Goal: Transaction & Acquisition: Purchase product/service

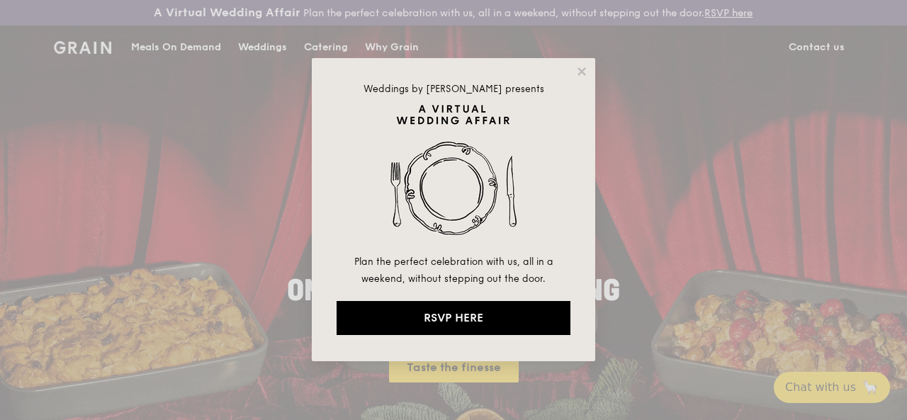
click at [173, 154] on div "Weddings by [PERSON_NAME] presents Plan the perfect celebration with us, all in…" at bounding box center [453, 210] width 907 height 420
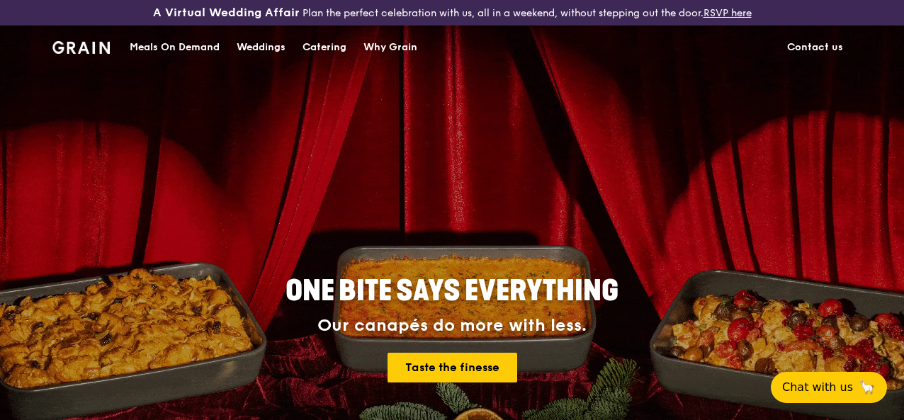
click at [322, 59] on div "Catering" at bounding box center [325, 47] width 44 height 43
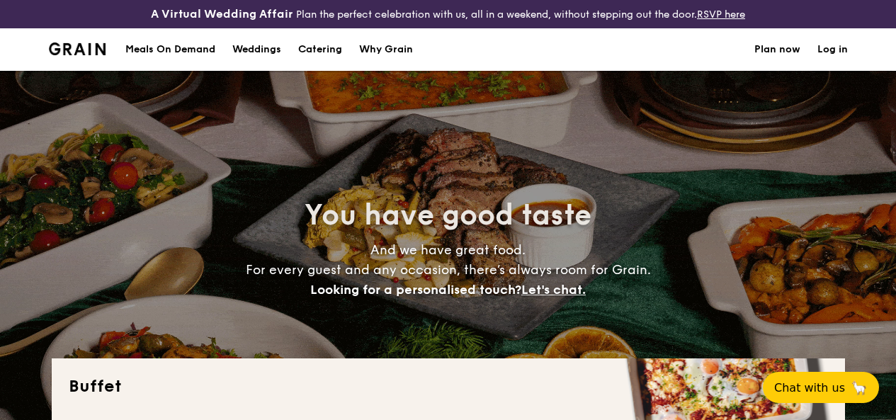
select select
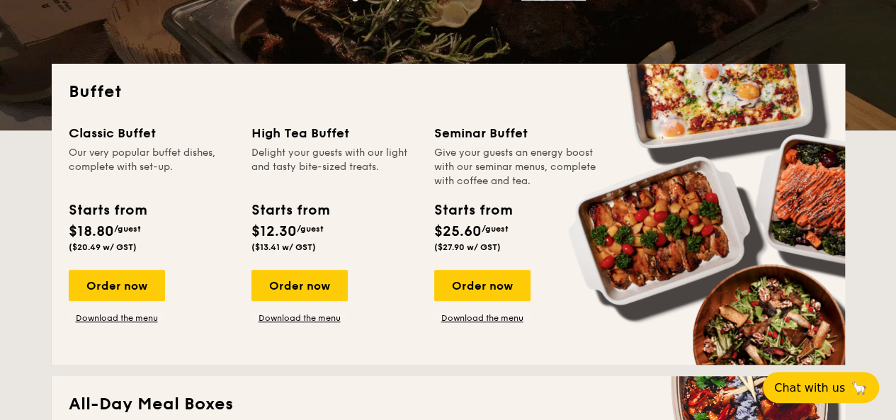
scroll to position [366, 0]
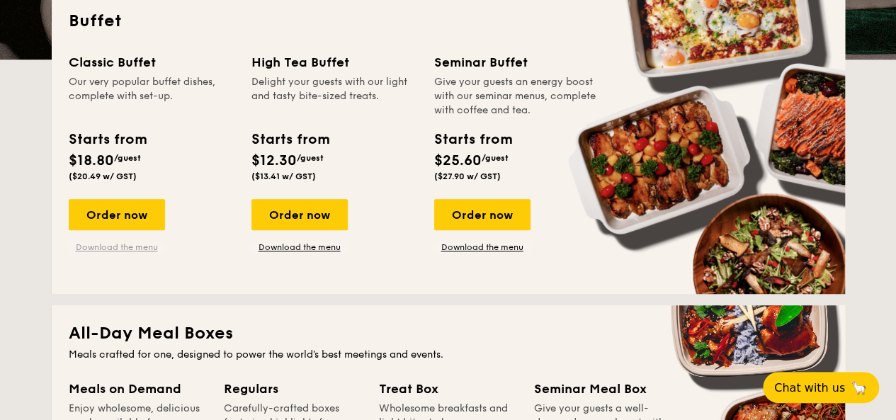
click at [106, 253] on link "Download the menu" at bounding box center [117, 247] width 96 height 11
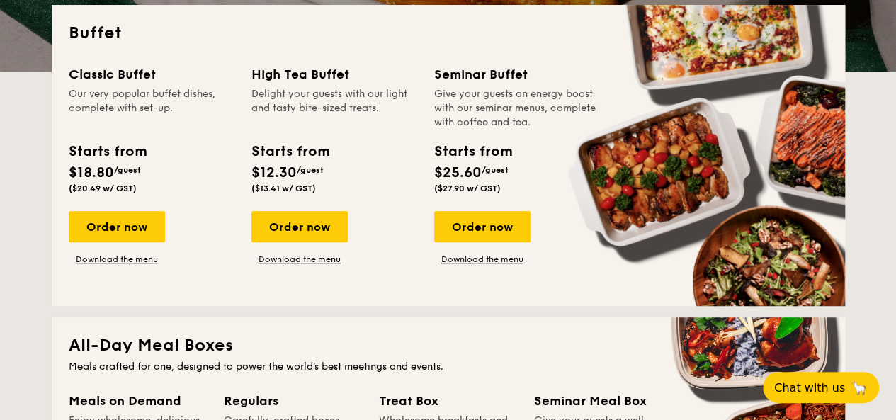
scroll to position [437, 0]
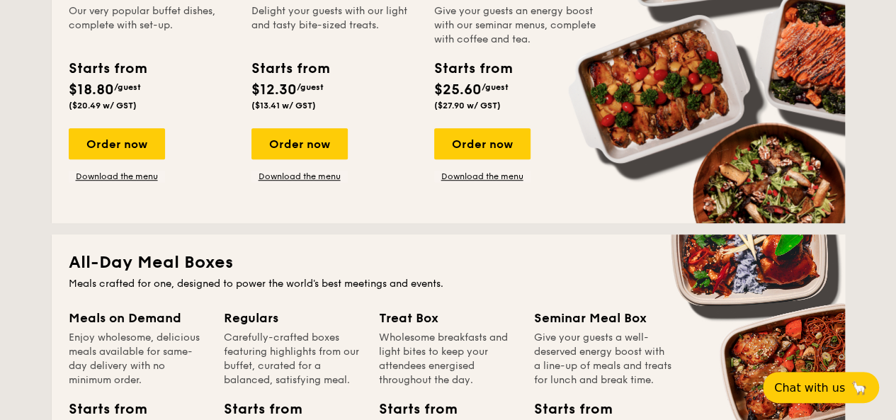
click at [113, 182] on link "Download the menu" at bounding box center [117, 176] width 96 height 11
click at [102, 147] on div "Order now" at bounding box center [117, 143] width 96 height 31
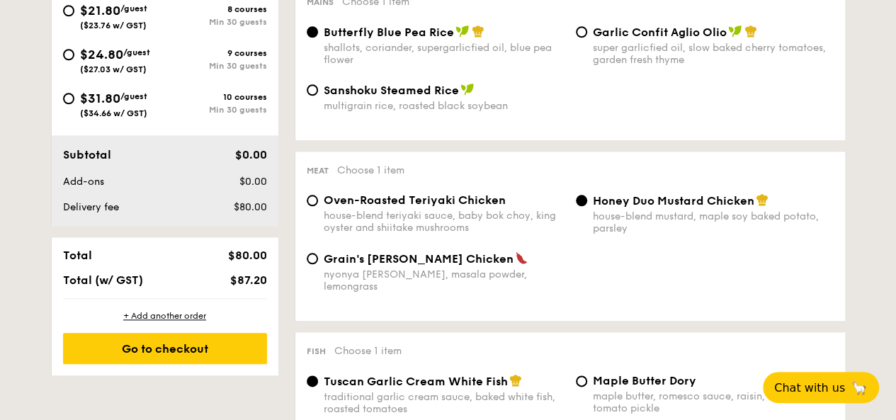
scroll to position [496, 0]
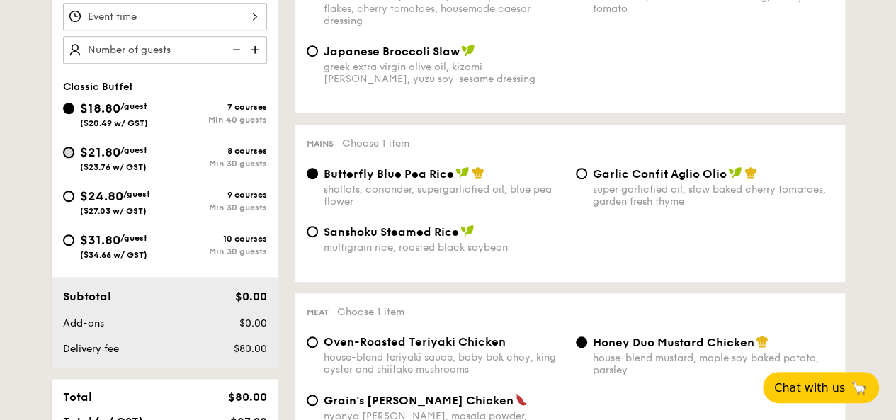
click at [71, 158] on input "$21.80 /guest ($23.76 w/ GST) 8 courses Min 30 guests" at bounding box center [68, 152] width 11 height 11
radio input "true"
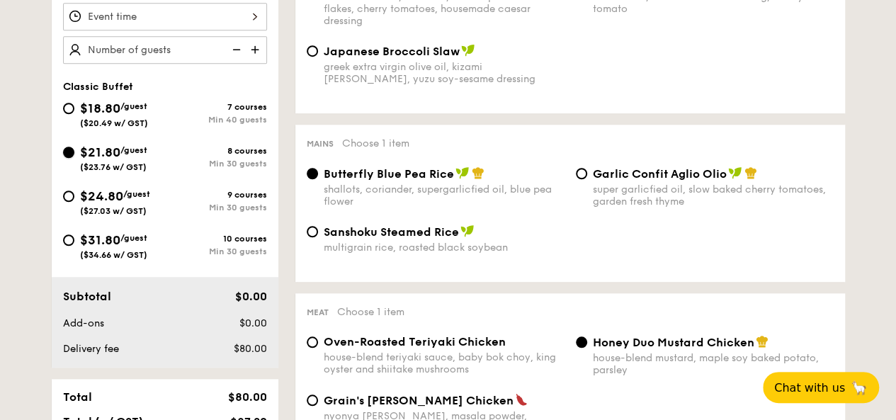
radio input "true"
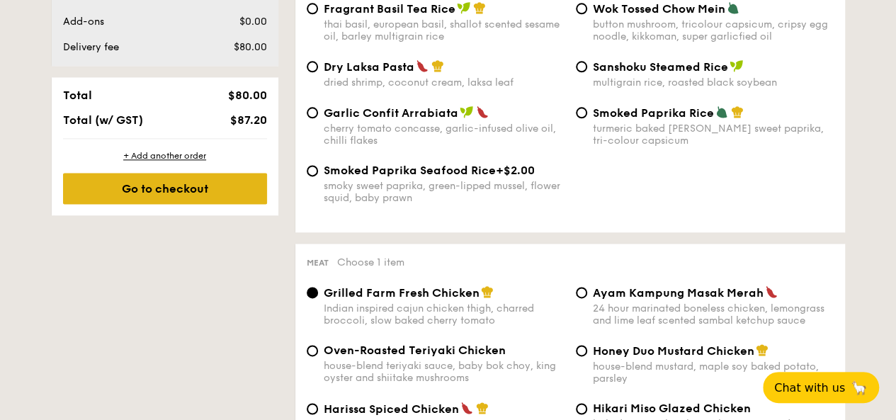
scroll to position [567, 0]
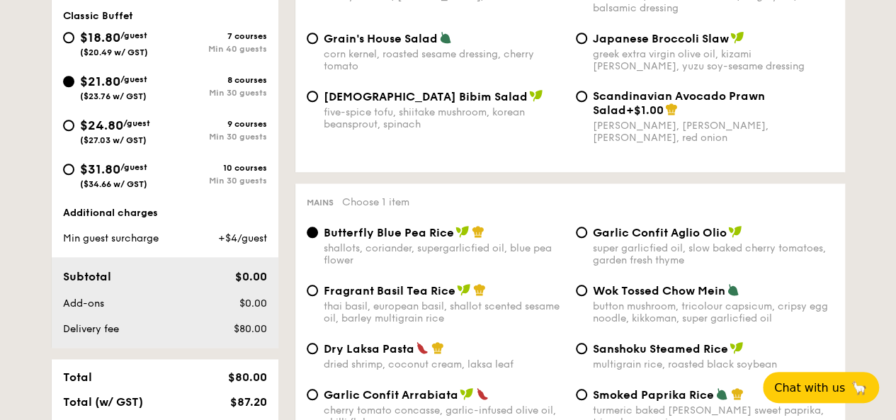
drag, startPoint x: 98, startPoint y: 55, endPoint x: 483, endPoint y: 198, distance: 411.5
click at [99, 55] on div "$18.80 /guest ($20.49 w/ GST)" at bounding box center [114, 43] width 68 height 30
click at [74, 43] on input "$18.80 /guest ($20.49 w/ GST) 7 courses Min 40 guests" at bounding box center [68, 37] width 11 height 11
radio input "true"
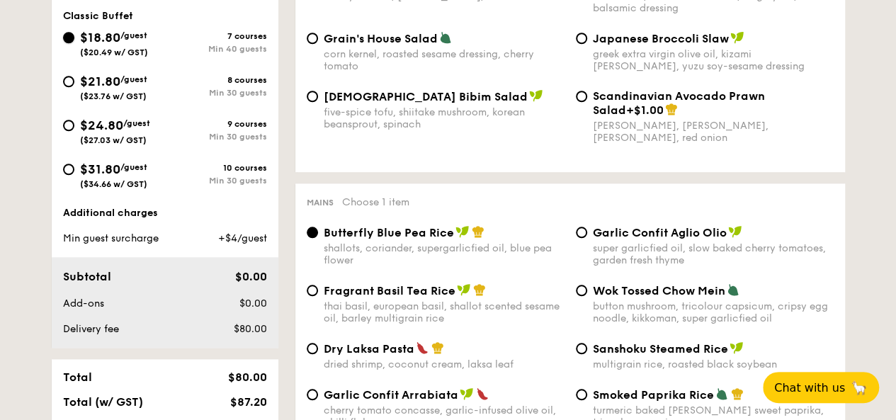
radio input "true"
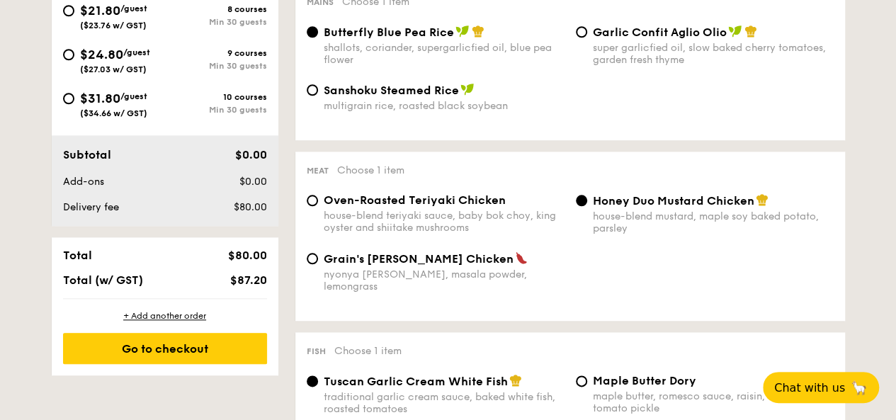
scroll to position [425, 0]
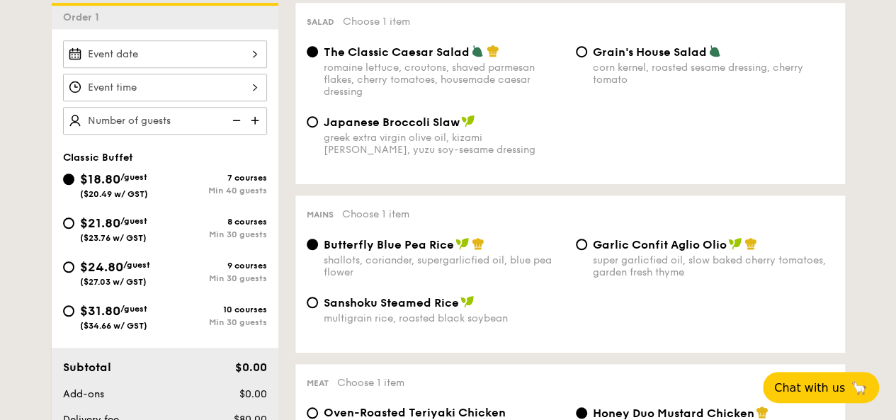
click at [88, 231] on span "$21.80" at bounding box center [100, 223] width 40 height 16
click at [74, 229] on input "$21.80 /guest ($23.76 w/ GST) 8 courses Min 30 guests" at bounding box center [68, 223] width 11 height 11
radio input "true"
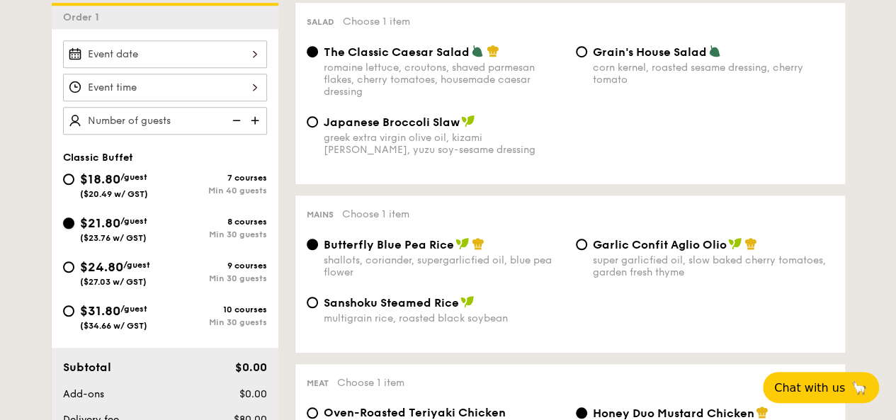
radio input "true"
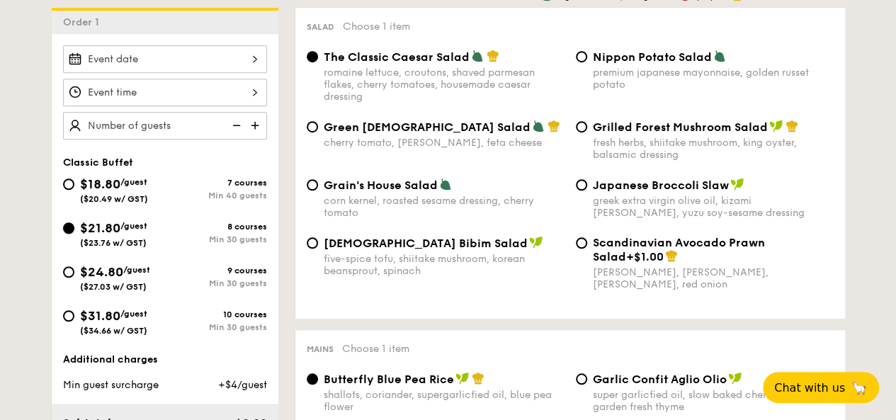
scroll to position [213, 0]
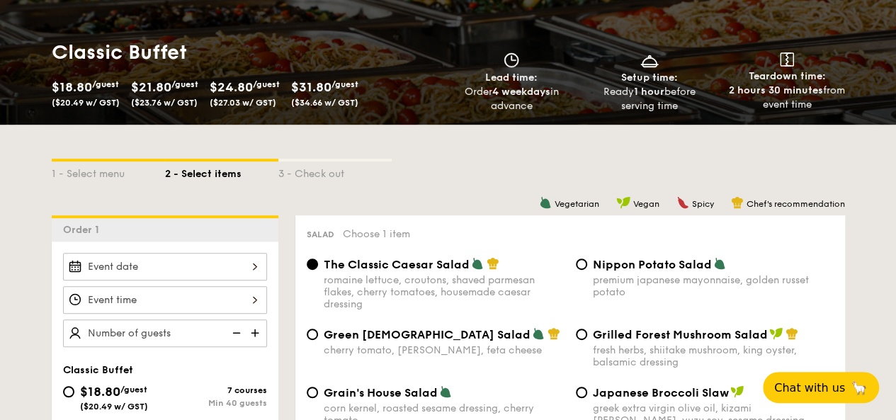
select select
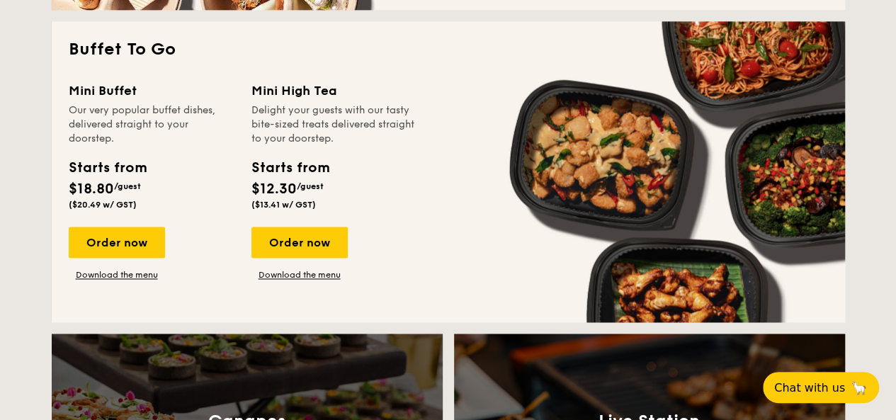
scroll to position [863, 0]
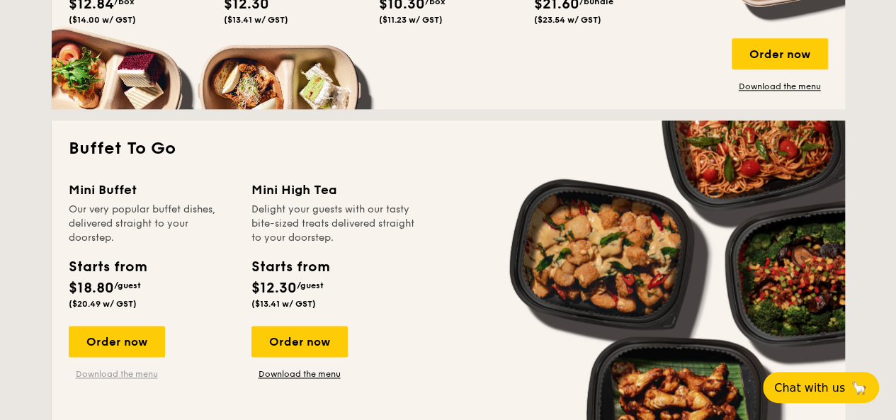
click at [115, 380] on link "Download the menu" at bounding box center [117, 373] width 96 height 11
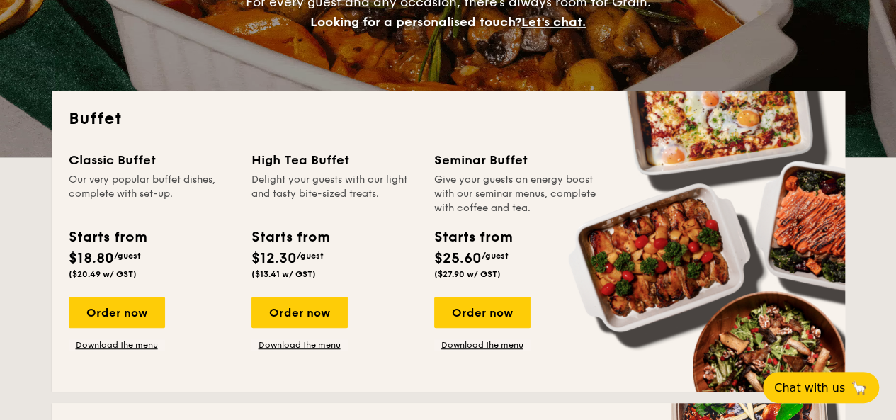
scroll to position [367, 0]
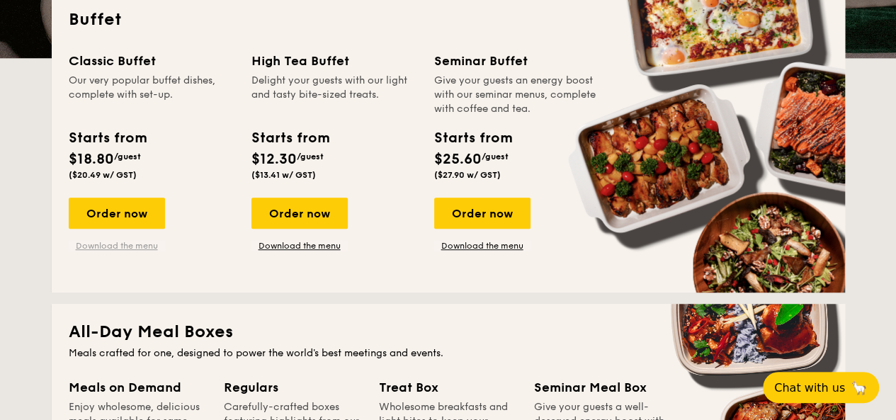
click at [103, 252] on link "Download the menu" at bounding box center [117, 245] width 96 height 11
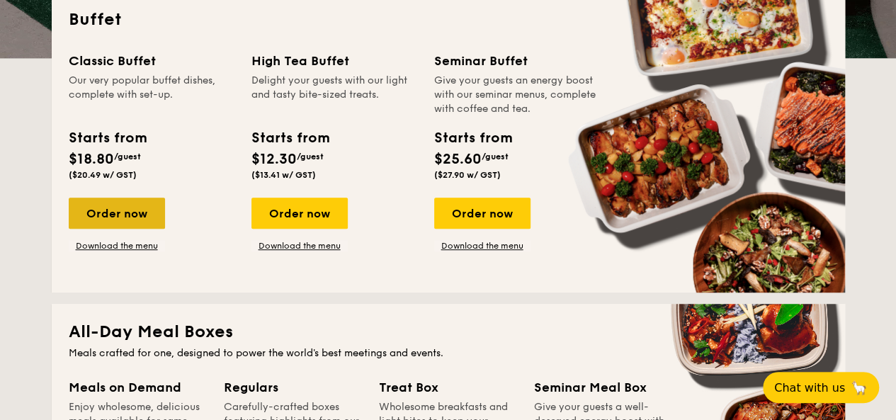
click at [119, 229] on div "Order now" at bounding box center [117, 213] width 96 height 31
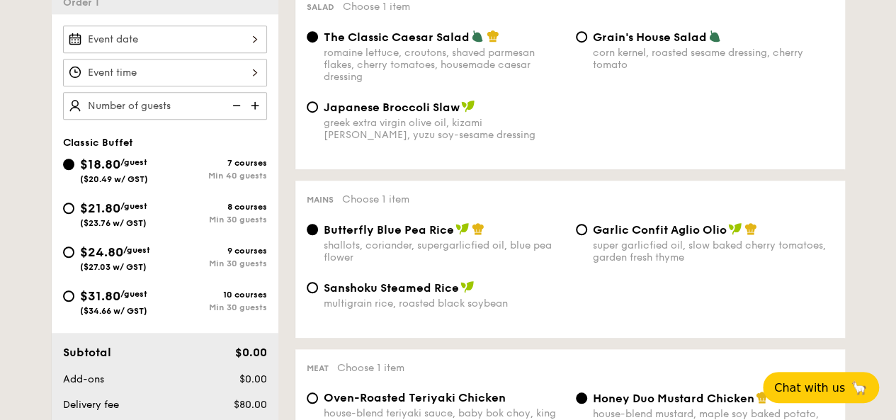
scroll to position [496, 0]
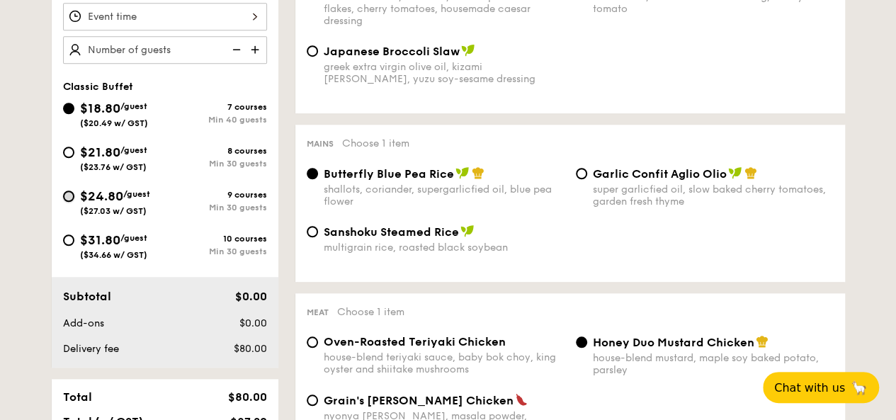
click at [67, 202] on input "$24.80 /guest ($27.03 w/ GST) 9 courses Min 30 guests" at bounding box center [68, 196] width 11 height 11
radio input "true"
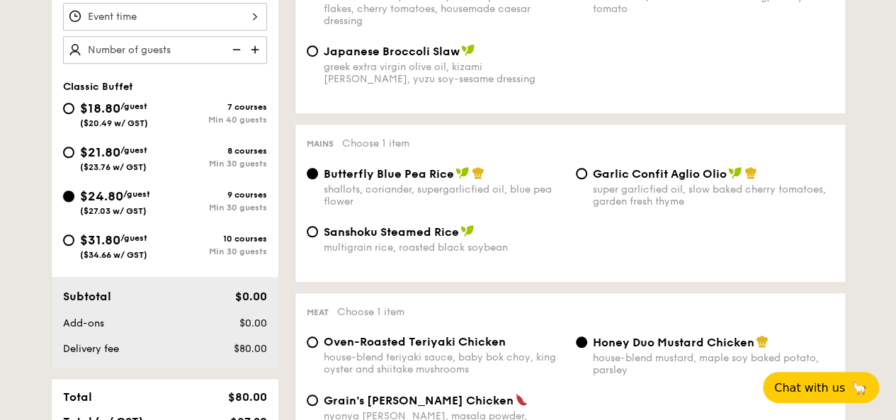
radio input "true"
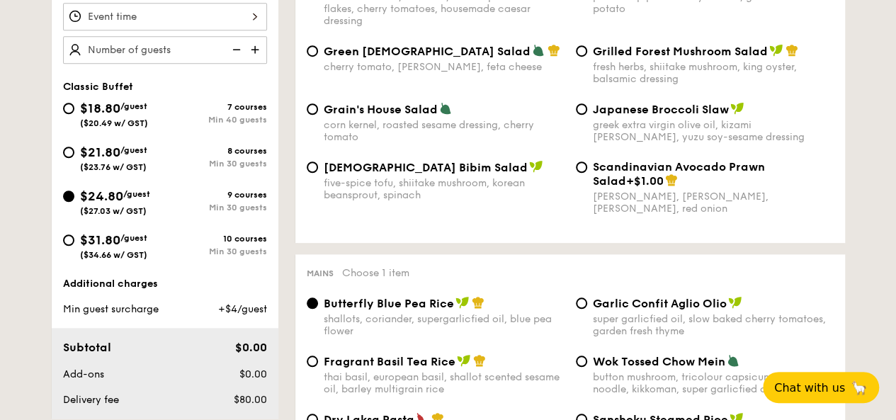
click at [128, 255] on div "$31.80 /guest ($34.66 w/ GST)" at bounding box center [113, 245] width 67 height 30
click at [74, 246] on input "$31.80 /guest ($34.66 w/ GST) 10 courses Min 30 guests" at bounding box center [68, 240] width 11 height 11
radio input "true"
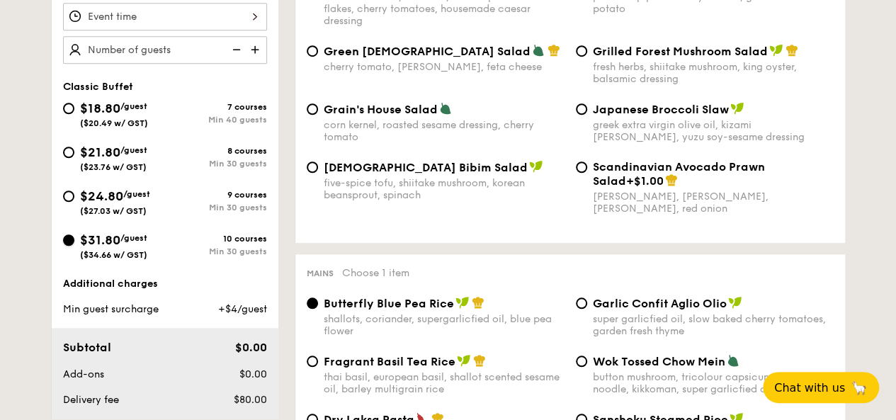
radio input "true"
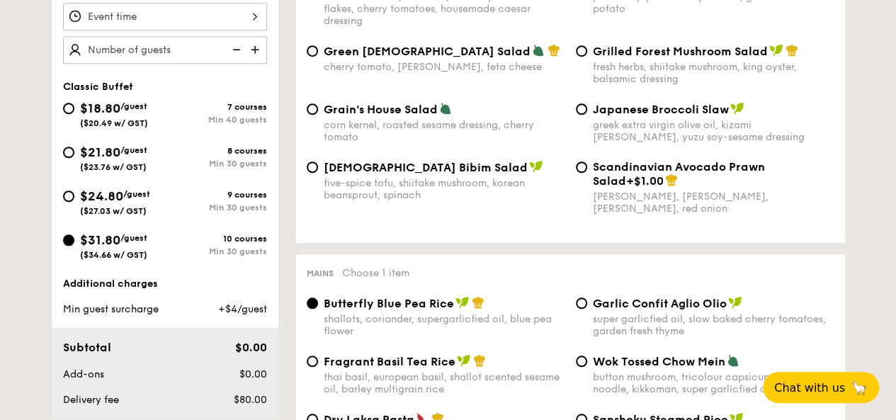
radio input "true"
click at [94, 248] on span "$31.80" at bounding box center [100, 240] width 40 height 16
click at [74, 246] on input "$31.80 /guest ($34.66 w/ GST) 10 courses Min 30 guests" at bounding box center [68, 240] width 11 height 11
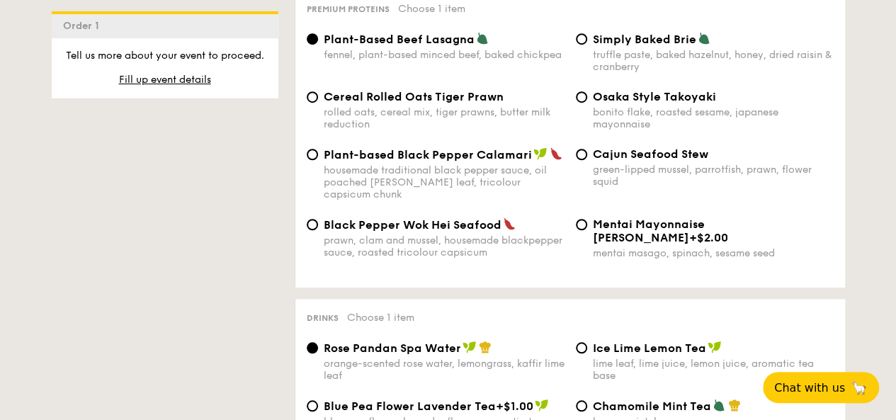
scroll to position [3260, 0]
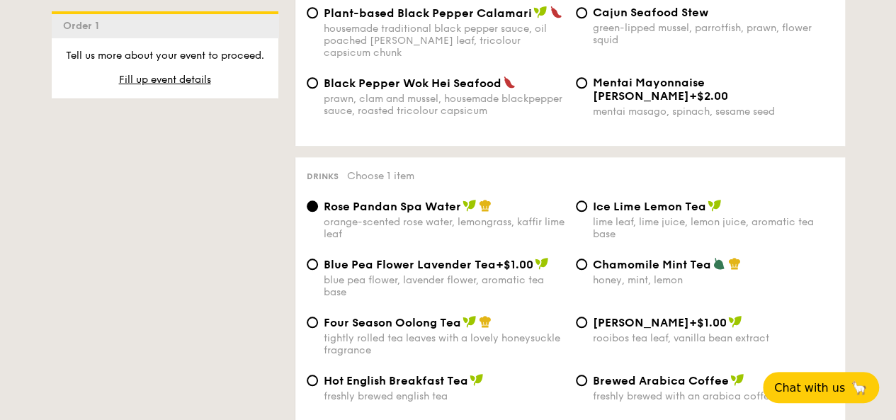
drag, startPoint x: 785, startPoint y: 80, endPoint x: 829, endPoint y: 80, distance: 43.9
click at [829, 80] on div "Mentai Mayonnaise Aburi Salmon +$2.00" at bounding box center [713, 89] width 241 height 27
copy span "+$2.00"
